Goal: Task Accomplishment & Management: Use online tool/utility

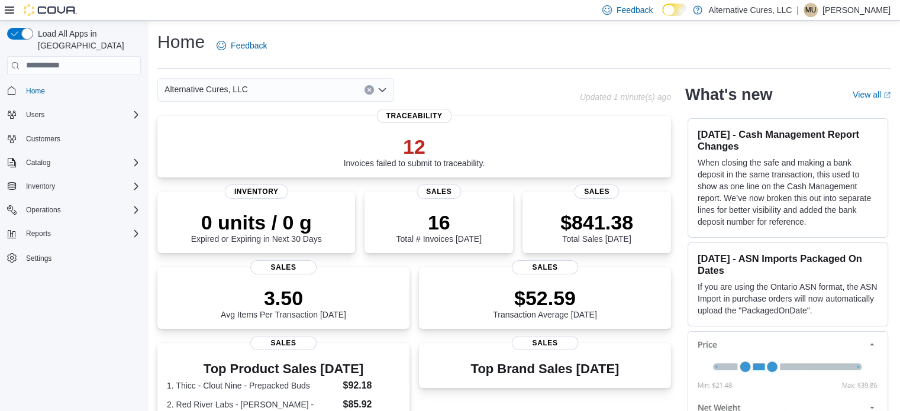
click at [376, 90] on div "Alternative Cures, LLC" at bounding box center [275, 90] width 237 height 24
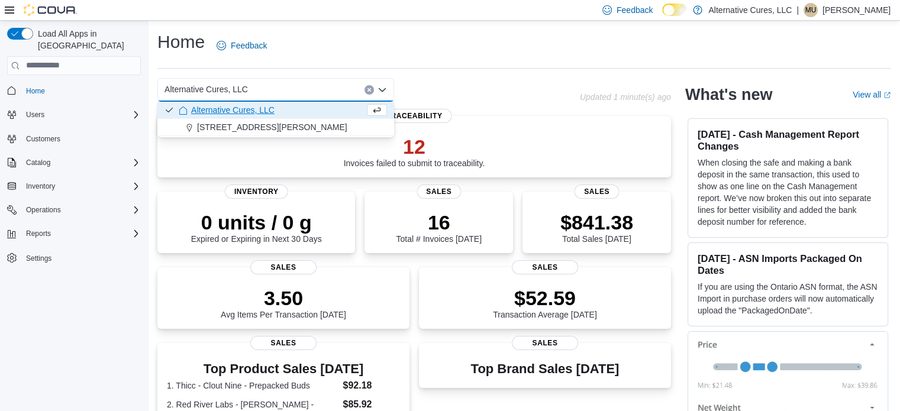
click at [384, 87] on icon "Close list of options" at bounding box center [381, 89] width 9 height 9
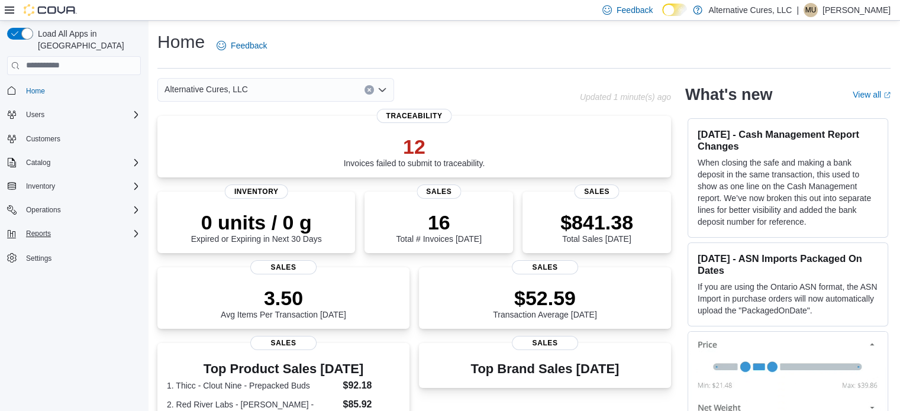
click at [57, 225] on button "Reports" at bounding box center [73, 233] width 143 height 17
click at [131, 229] on icon "Complex example" at bounding box center [135, 233] width 9 height 9
click at [50, 309] on link "Reports" at bounding box center [34, 316] width 34 height 14
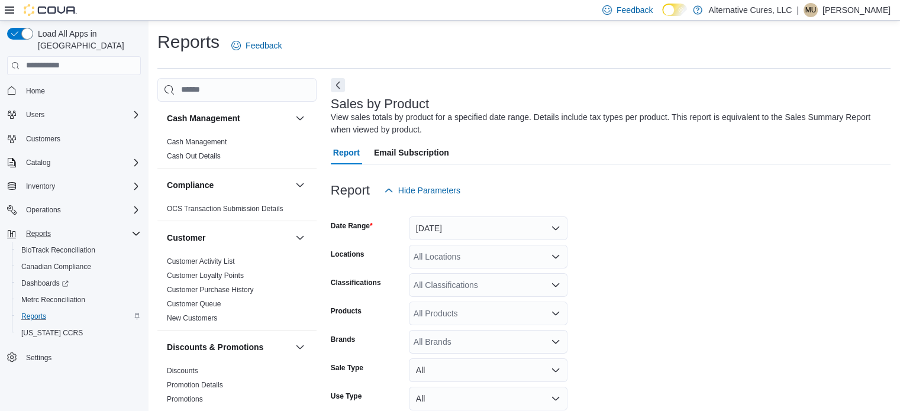
scroll to position [40, 0]
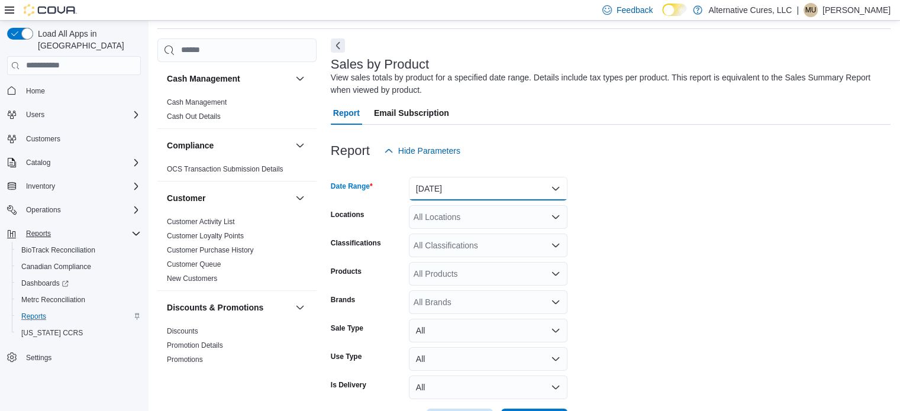
click at [540, 182] on button "[DATE]" at bounding box center [488, 189] width 159 height 24
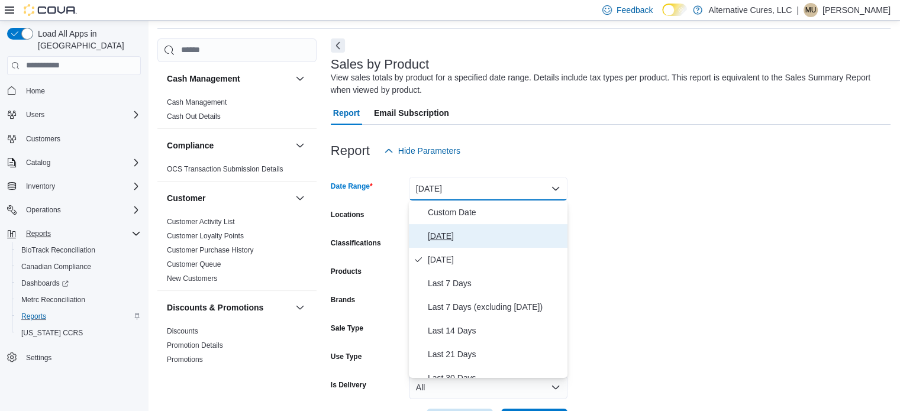
click at [451, 238] on span "Today" at bounding box center [495, 236] width 135 height 14
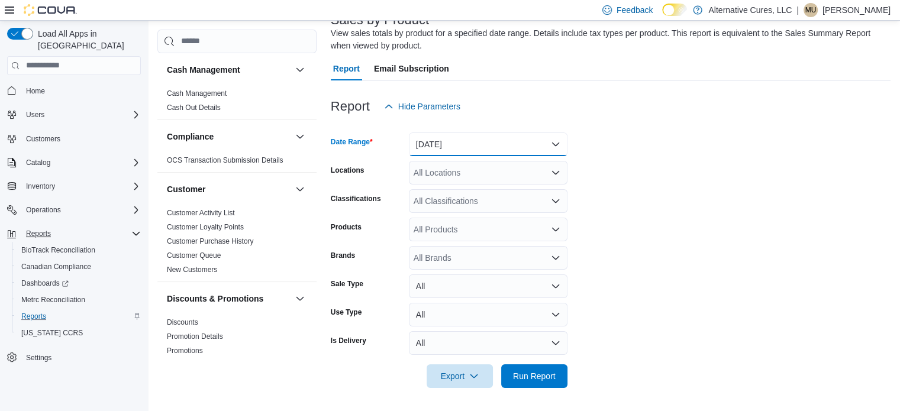
scroll to position [83, 0]
click at [524, 375] on span "Run Report" at bounding box center [534, 376] width 43 height 12
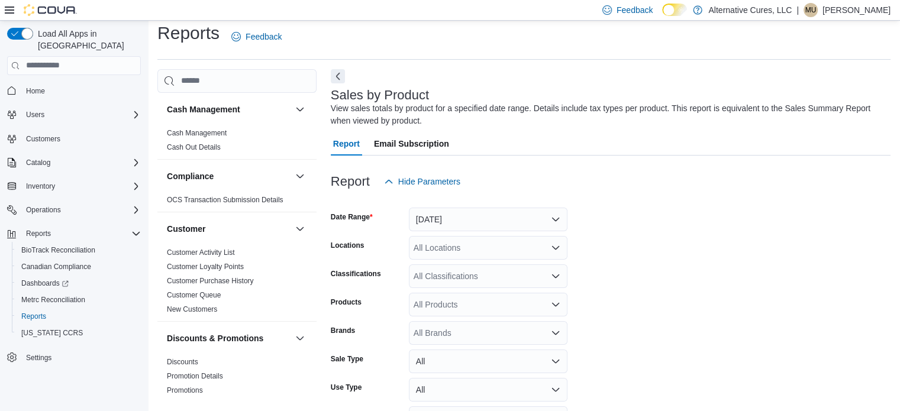
scroll to position [32, 0]
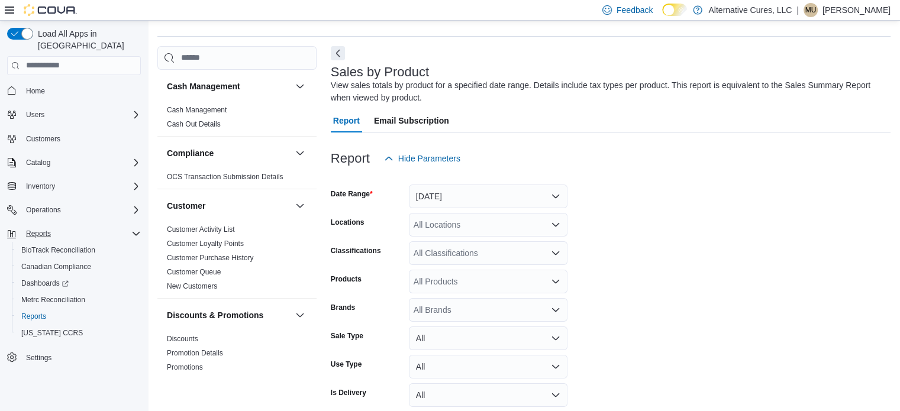
click at [135, 229] on icon "Complex example" at bounding box center [135, 233] width 9 height 9
